Goal: Communication & Community: Answer question/provide support

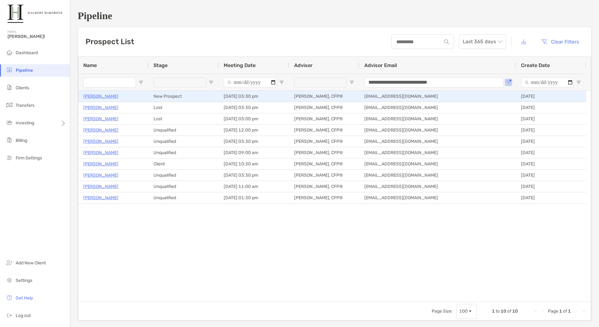
drag, startPoint x: 0, startPoint y: 0, endPoint x: 117, endPoint y: 96, distance: 151.5
click at [117, 96] on p "[PERSON_NAME]" at bounding box center [100, 96] width 35 height 8
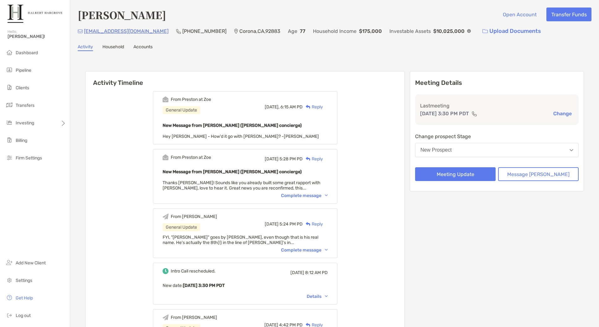
click at [323, 108] on div "Reply" at bounding box center [312, 107] width 20 height 7
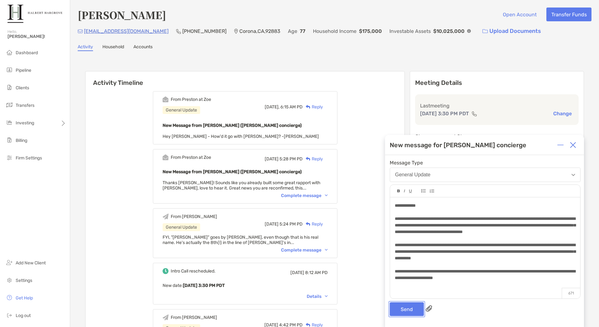
click at [409, 310] on button "Send" at bounding box center [406, 309] width 34 height 14
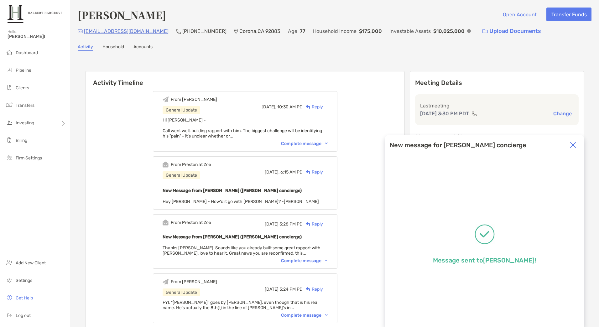
click at [324, 143] on div "Complete message" at bounding box center [304, 143] width 47 height 5
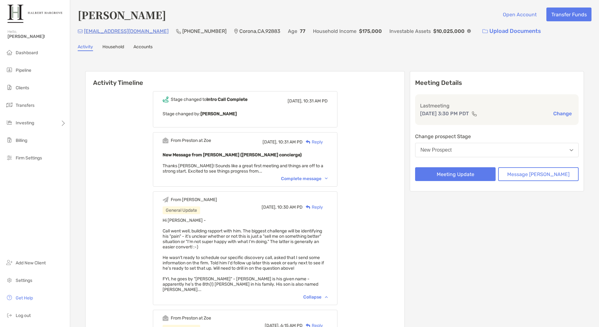
click at [304, 178] on div "Complete message" at bounding box center [304, 178] width 47 height 5
